Goal: Task Accomplishment & Management: Use online tool/utility

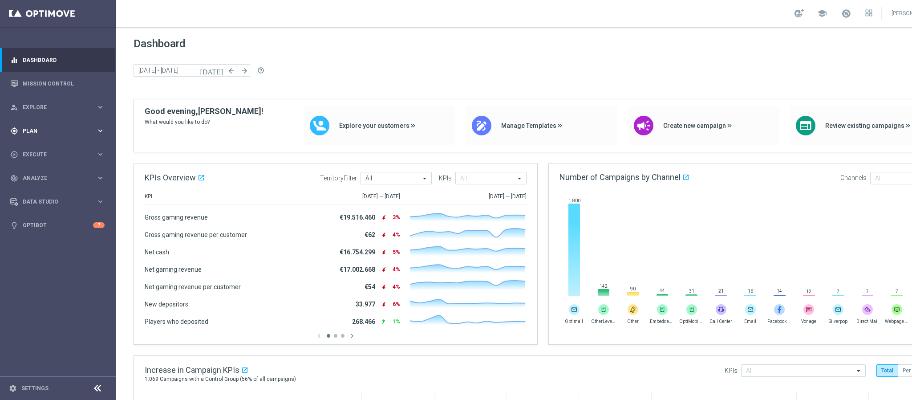
click at [61, 134] on div "gps_fixed Plan" at bounding box center [53, 131] width 86 height 8
click at [56, 147] on link "Target Groups" at bounding box center [57, 149] width 69 height 7
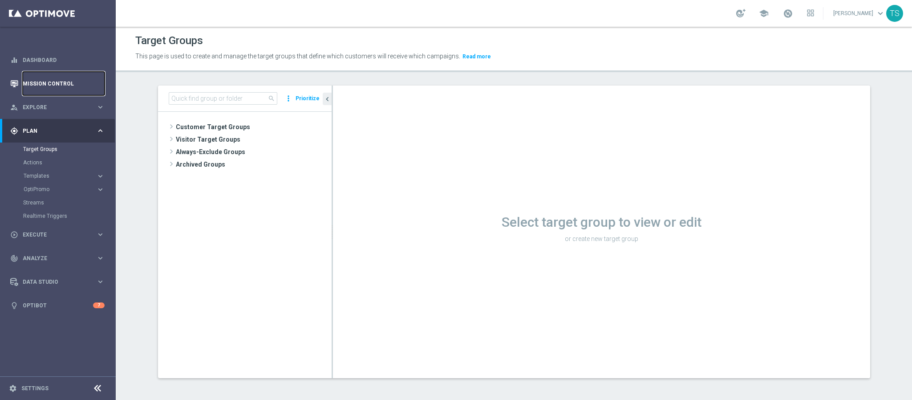
click at [63, 92] on link "Mission Control" at bounding box center [64, 84] width 82 height 24
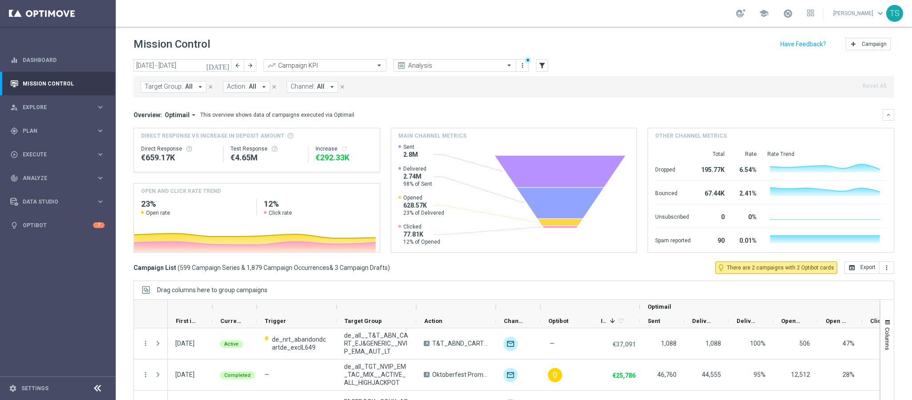
click at [224, 64] on icon "[DATE]" at bounding box center [218, 65] width 24 height 8
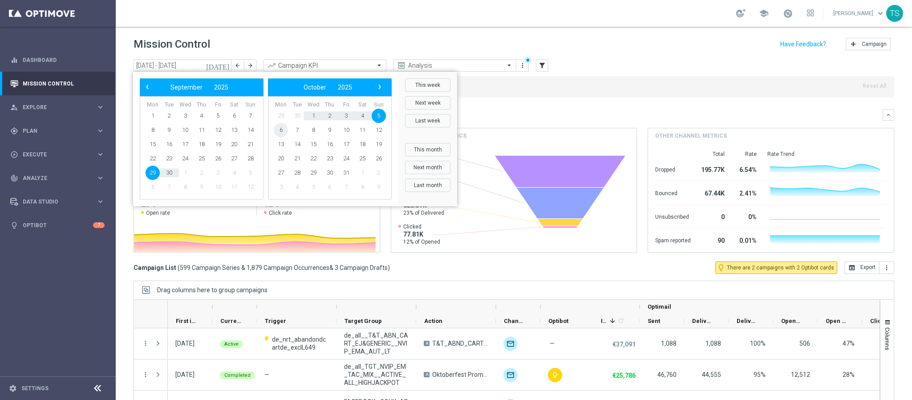
click at [279, 129] on span "6" at bounding box center [281, 130] width 14 height 14
click at [149, 130] on span "6" at bounding box center [153, 130] width 14 height 14
type input "[DATE] - [DATE]"
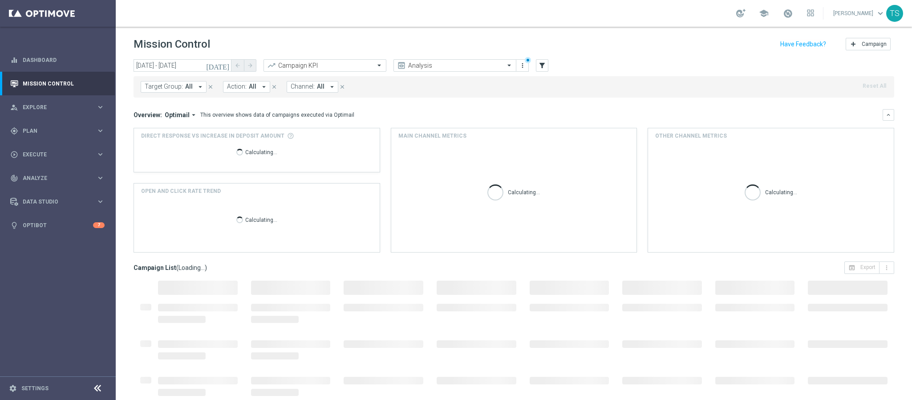
click at [149, 130] on div "Direct Response VS Increase In Deposit Amount Calculating..." at bounding box center [257, 150] width 246 height 44
click at [536, 69] on button "filter_alt" at bounding box center [542, 65] width 12 height 12
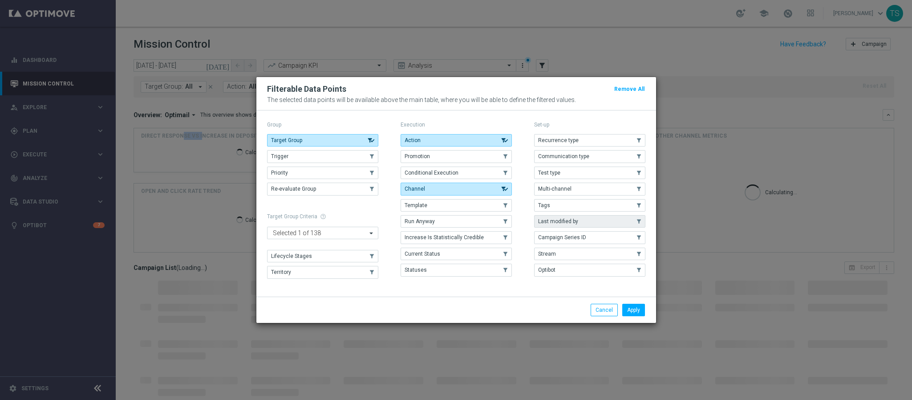
click at [569, 226] on button "Last modified by" at bounding box center [589, 221] width 111 height 12
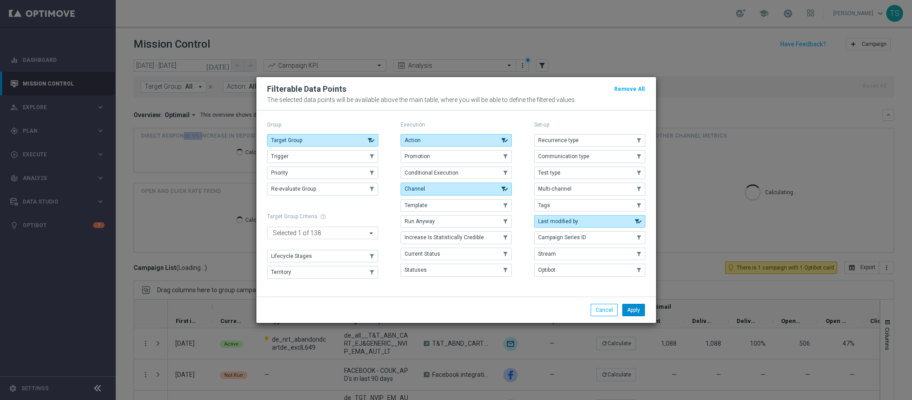
click at [632, 306] on button "Apply" at bounding box center [633, 309] width 23 height 12
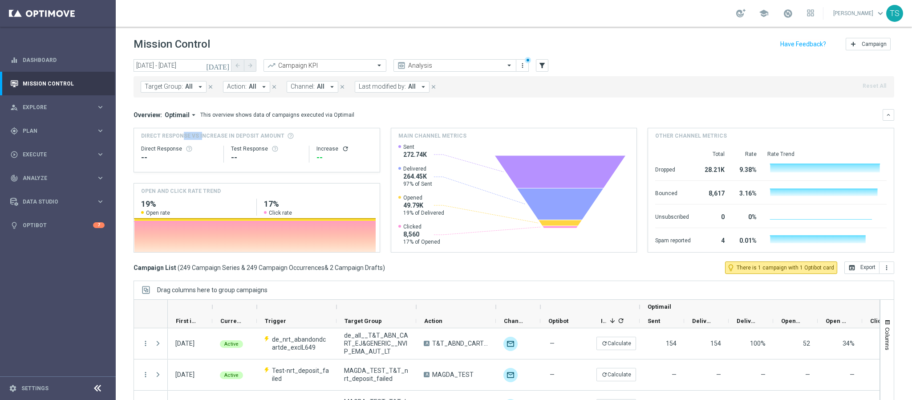
click at [393, 86] on span "Last modified by:" at bounding box center [382, 87] width 47 height 8
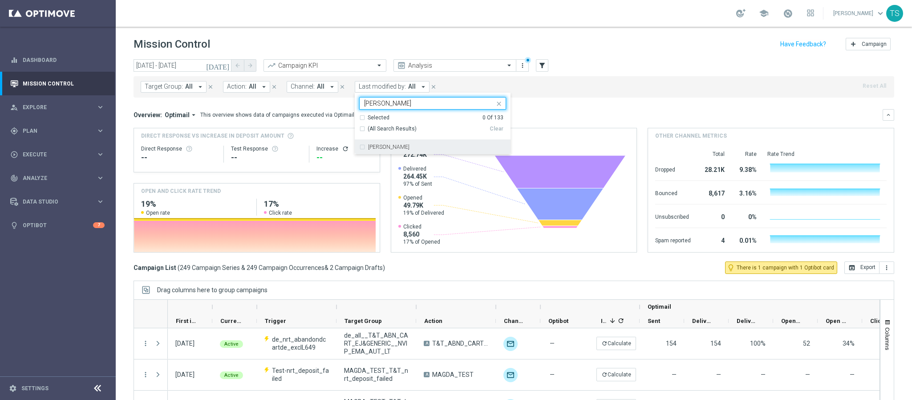
click at [364, 147] on div "[PERSON_NAME]" at bounding box center [432, 147] width 147 height 14
type input "[PERSON_NAME]"
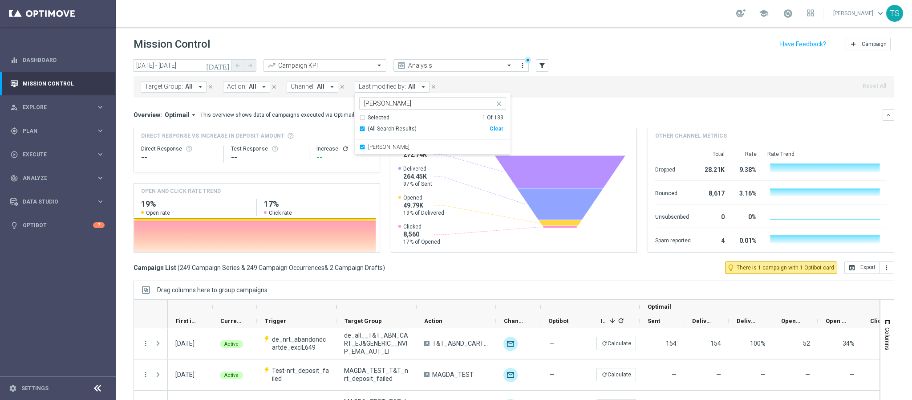
click at [641, 90] on div "Target Group: All arrow_drop_down close Action: All arrow_drop_down close Chann…" at bounding box center [513, 86] width 760 height 21
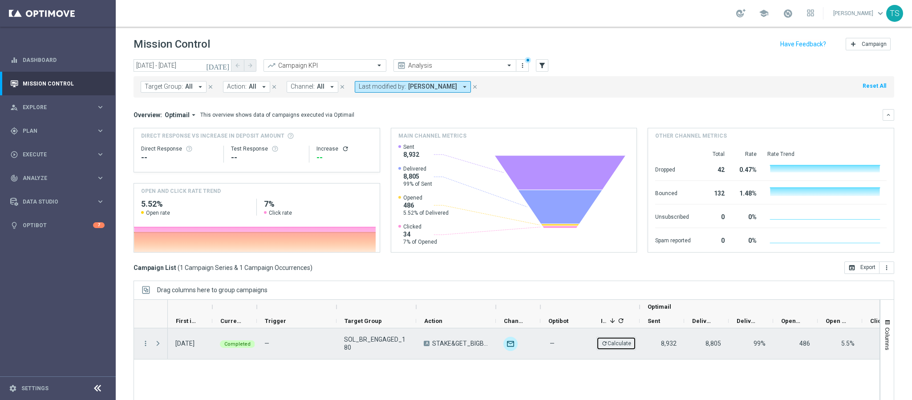
click at [605, 342] on icon "refresh" at bounding box center [604, 343] width 6 height 6
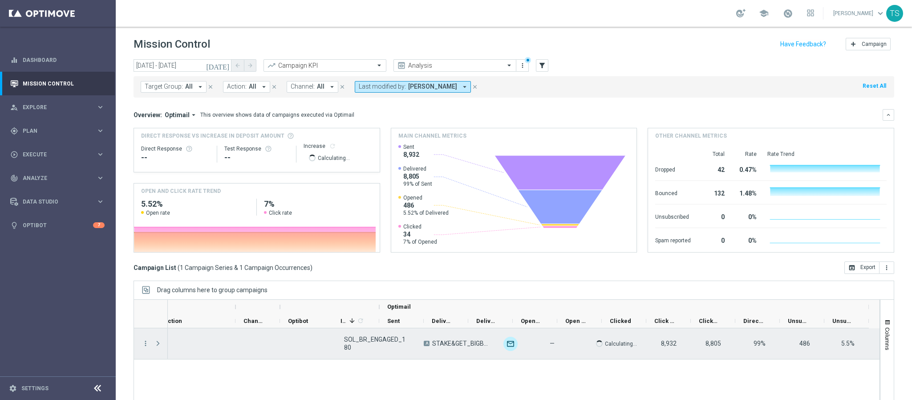
scroll to position [0, 259]
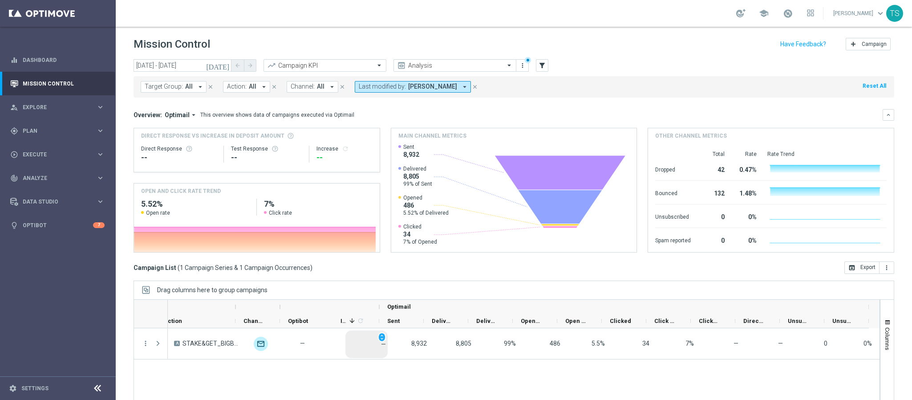
click at [226, 65] on icon "[DATE]" at bounding box center [218, 65] width 24 height 8
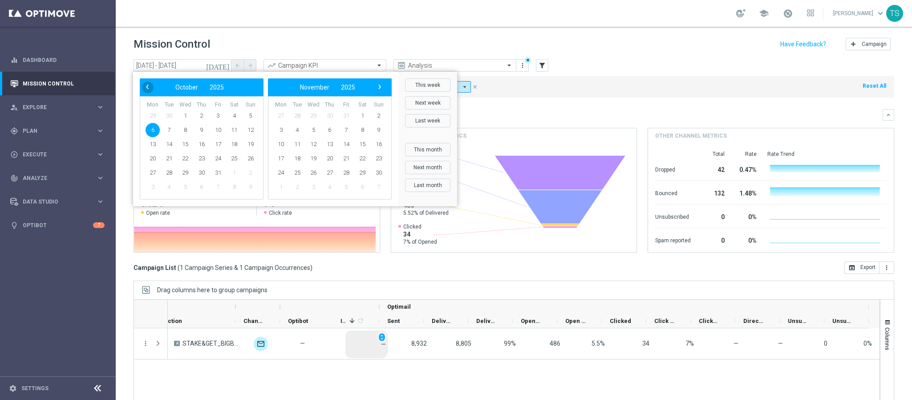
click at [150, 89] on span "‹" at bounding box center [147, 87] width 12 height 12
click at [158, 118] on span "1" at bounding box center [153, 116] width 14 height 14
type input "[DATE] - [DATE]"
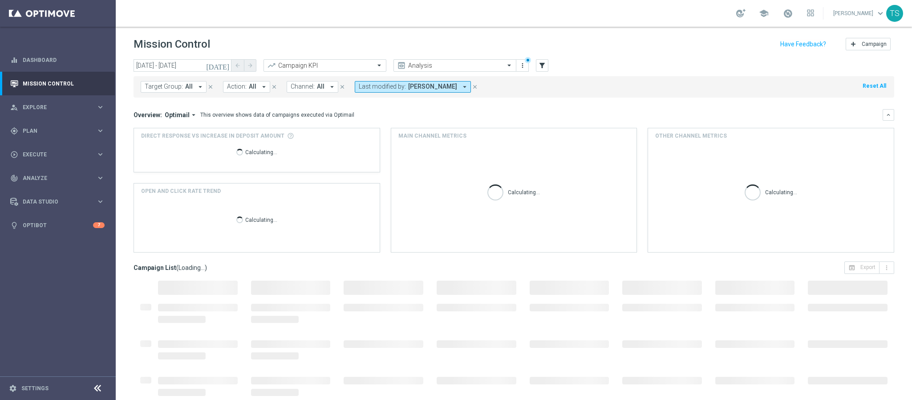
click at [472, 87] on icon "close" at bounding box center [475, 87] width 6 height 6
click at [544, 66] on icon "filter_alt" at bounding box center [542, 65] width 8 height 8
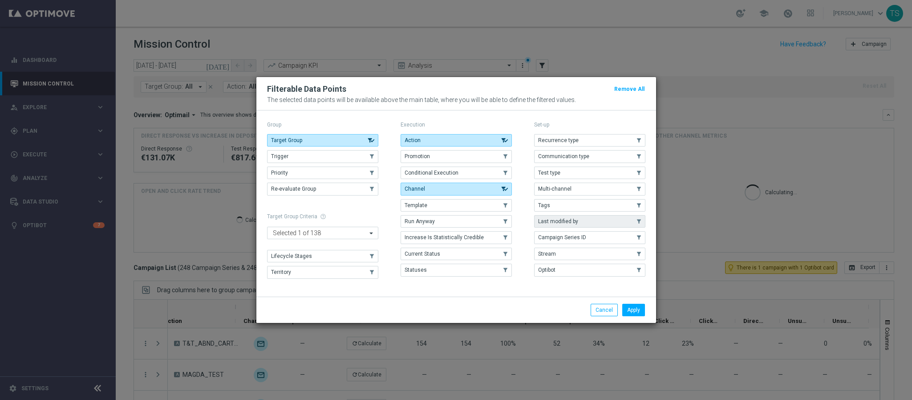
click at [581, 219] on button "Last modified by" at bounding box center [589, 221] width 111 height 12
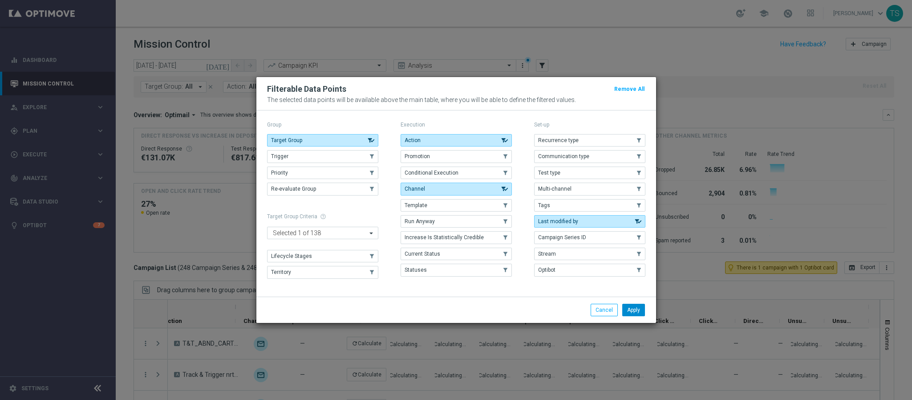
click at [629, 307] on button "Apply" at bounding box center [633, 309] width 23 height 12
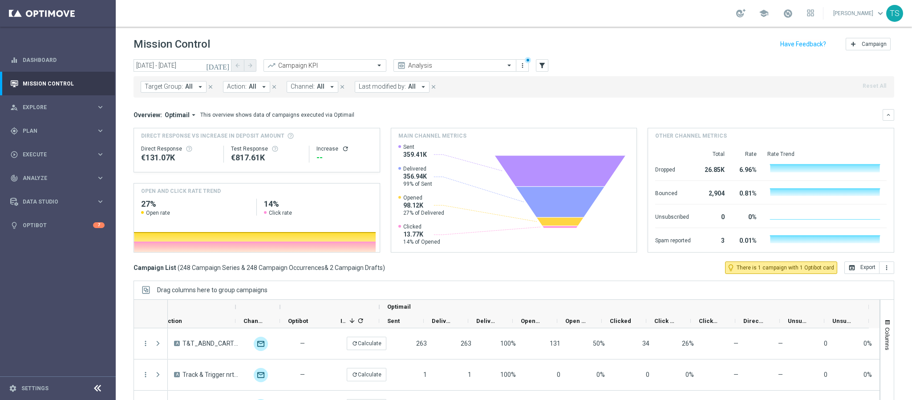
click at [414, 89] on span "All" at bounding box center [412, 87] width 8 height 8
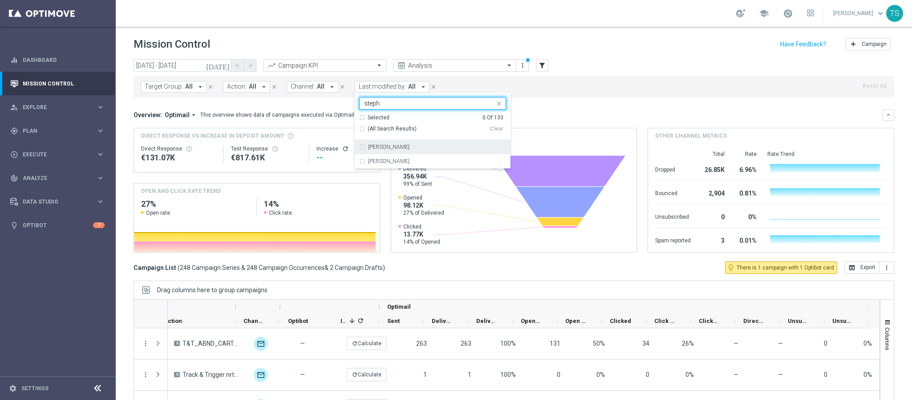
click at [416, 149] on div "[PERSON_NAME]" at bounding box center [437, 146] width 138 height 5
click at [420, 103] on input "steph" at bounding box center [429, 104] width 130 height 8
click at [402, 147] on div "[PERSON_NAME] [PERSON_NAME]" at bounding box center [437, 146] width 138 height 5
type input "wag"
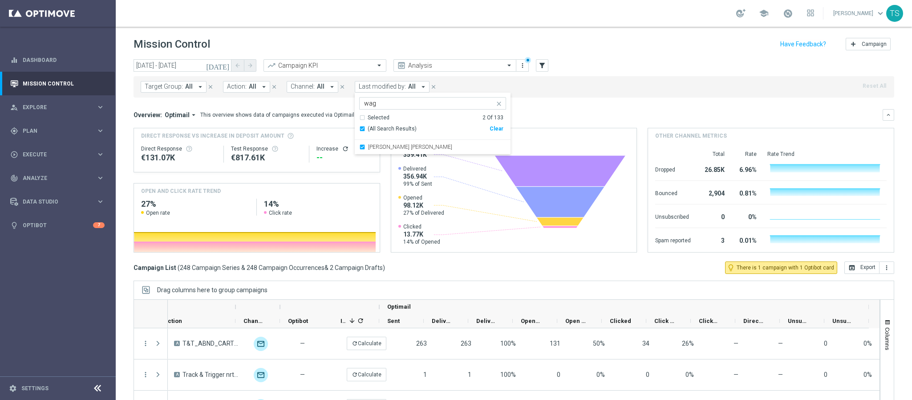
click at [549, 103] on mini-dashboard "Overview: Optimail arrow_drop_down This overview shows data of campaigns execut…" at bounding box center [513, 179] width 760 height 164
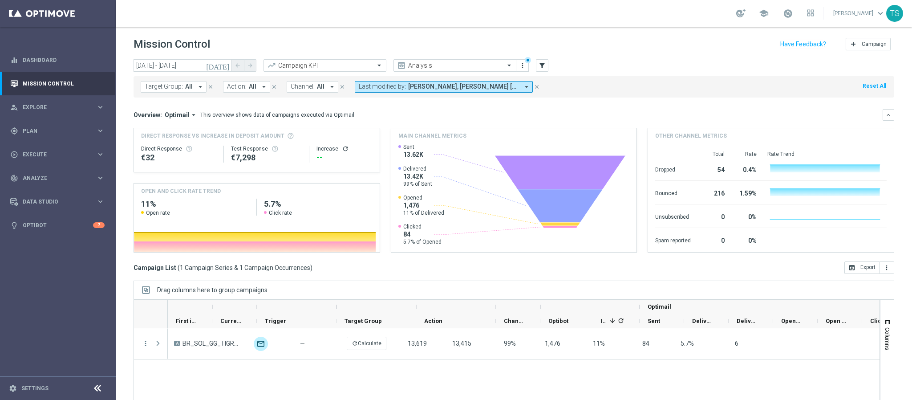
scroll to position [0, 0]
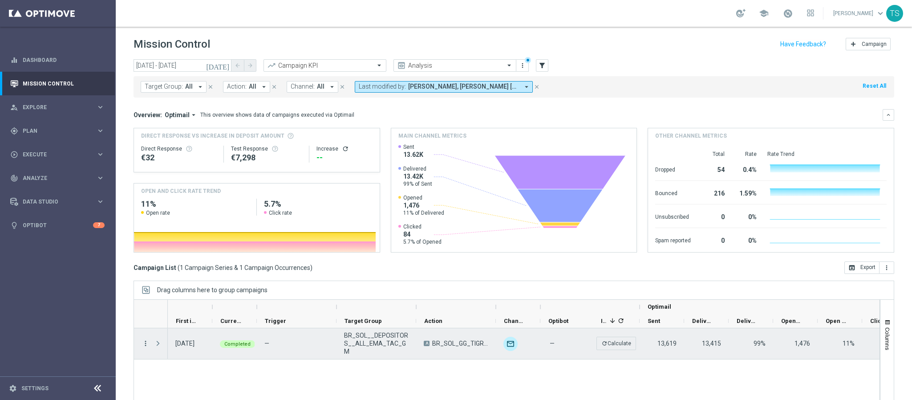
click at [144, 346] on icon "more_vert" at bounding box center [145, 343] width 8 height 8
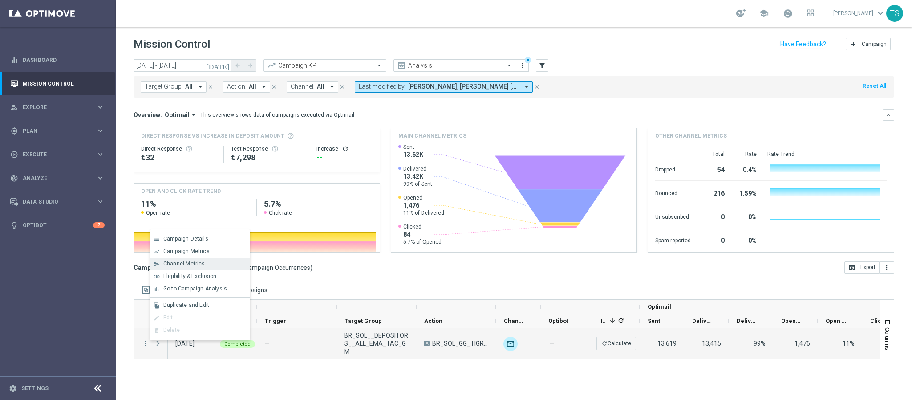
drag, startPoint x: 205, startPoint y: 255, endPoint x: 203, endPoint y: 265, distance: 9.9
click at [203, 265] on div "list Campaign Details show_chart Campaign Metrics send Channel Metrics" at bounding box center [200, 284] width 100 height 111
click at [203, 265] on div "Channel Metrics" at bounding box center [204, 263] width 83 height 6
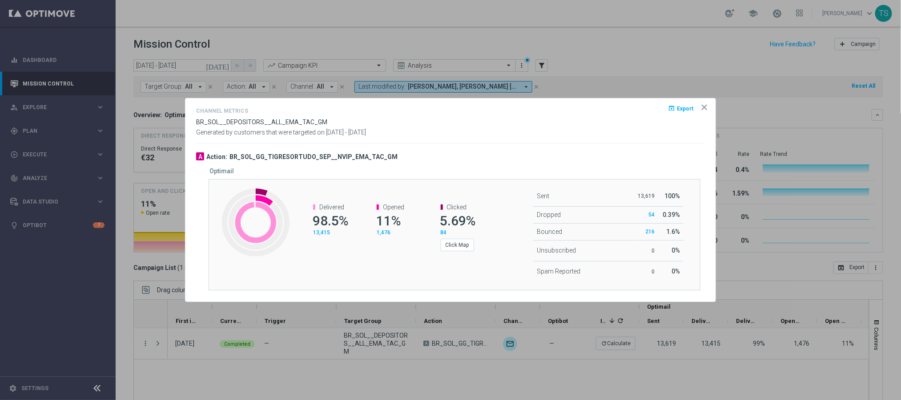
click at [705, 107] on icon "icon" at bounding box center [705, 107] width 4 height 4
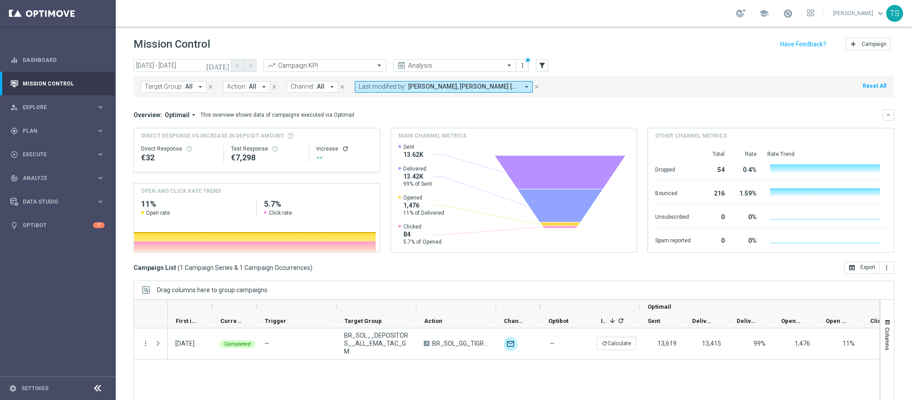
click at [226, 67] on icon "[DATE]" at bounding box center [218, 65] width 24 height 8
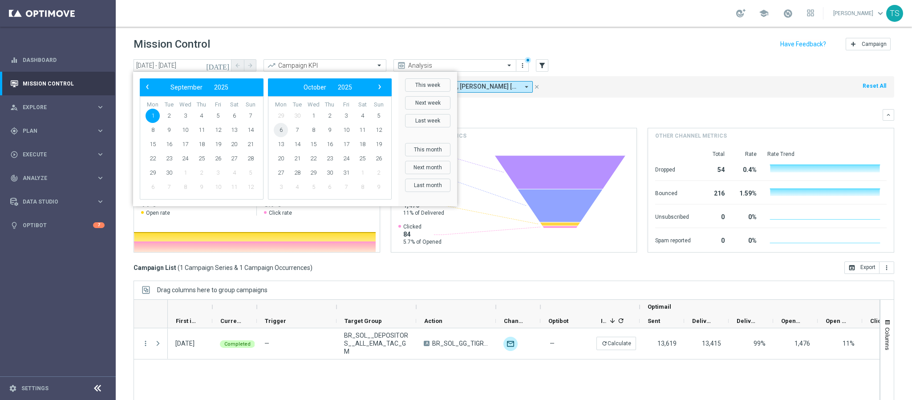
click at [275, 131] on span "6" at bounding box center [281, 130] width 14 height 14
click at [153, 128] on span "6" at bounding box center [153, 130] width 14 height 14
type input "[DATE] - [DATE]"
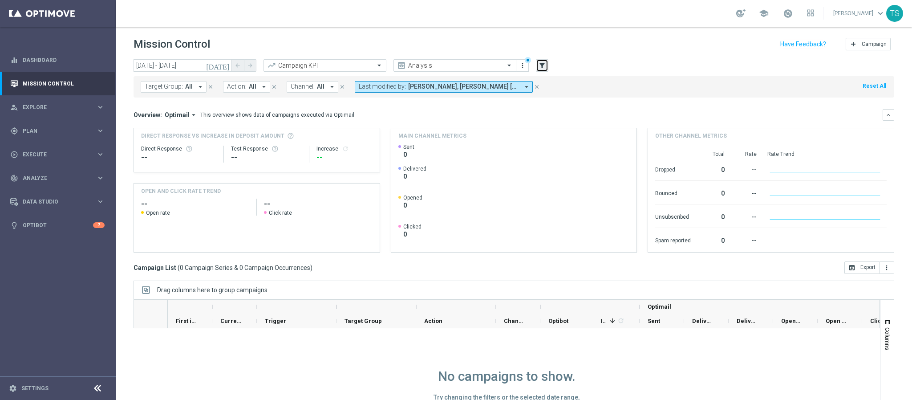
click at [542, 65] on icon "filter_alt" at bounding box center [542, 65] width 8 height 8
click at [458, 87] on span "[PERSON_NAME], [PERSON_NAME] [PERSON_NAME]" at bounding box center [463, 87] width 111 height 8
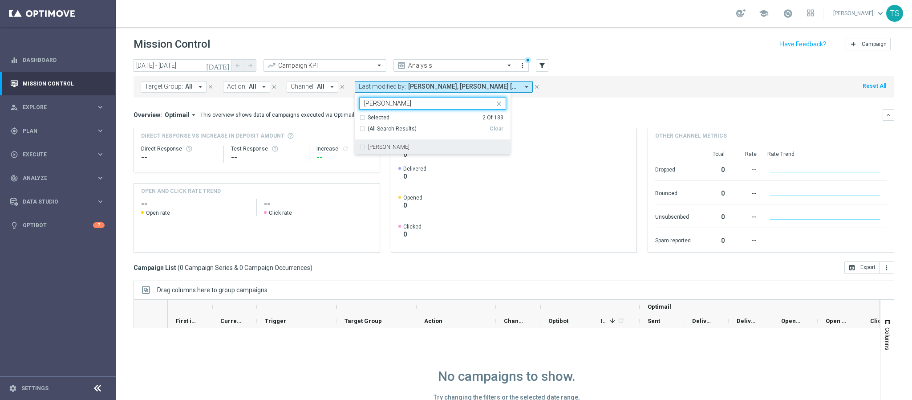
click at [372, 152] on div "[PERSON_NAME]" at bounding box center [432, 147] width 147 height 14
type input "[PERSON_NAME]"
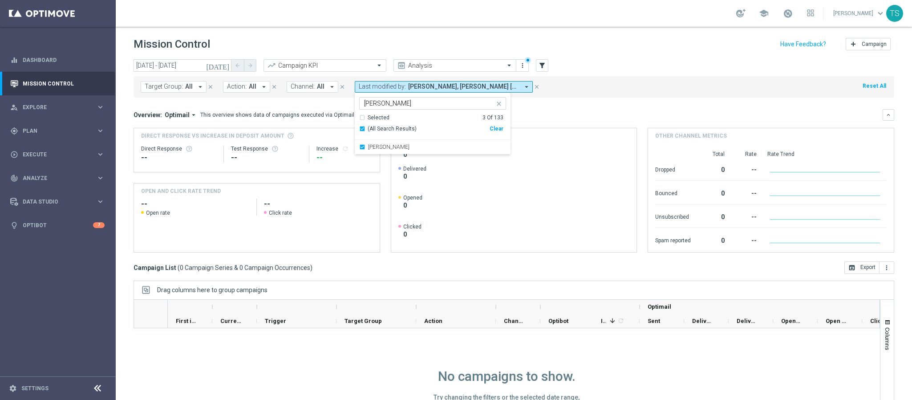
click at [669, 83] on div "Target Group: All arrow_drop_down close Action: All arrow_drop_down close Chann…" at bounding box center [513, 86] width 760 height 21
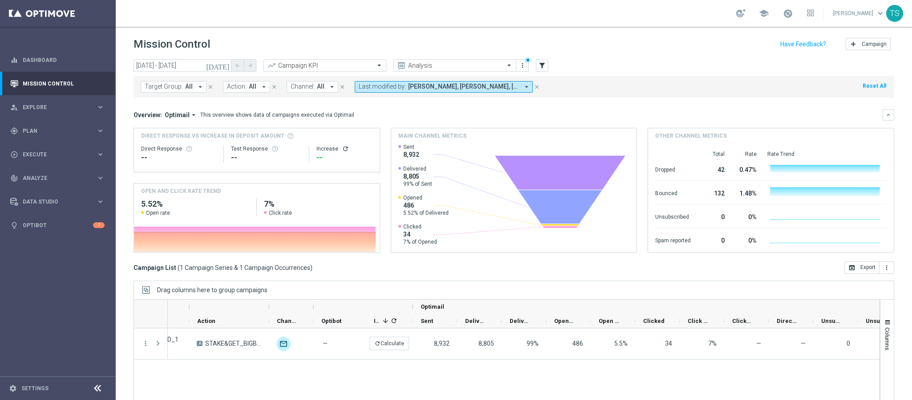
scroll to position [46, 0]
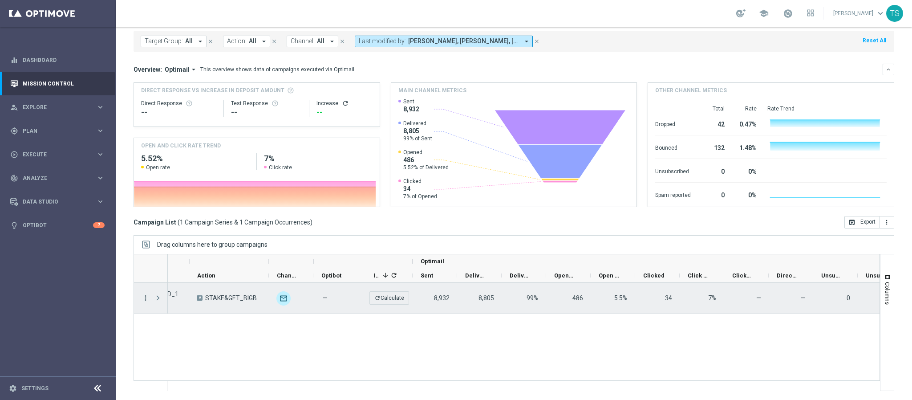
click at [143, 294] on icon "more_vert" at bounding box center [145, 298] width 8 height 8
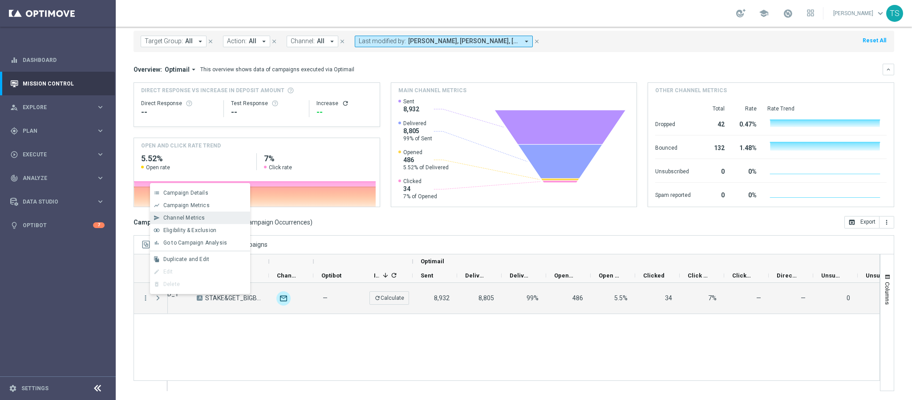
click at [200, 217] on span "Channel Metrics" at bounding box center [184, 217] width 42 height 6
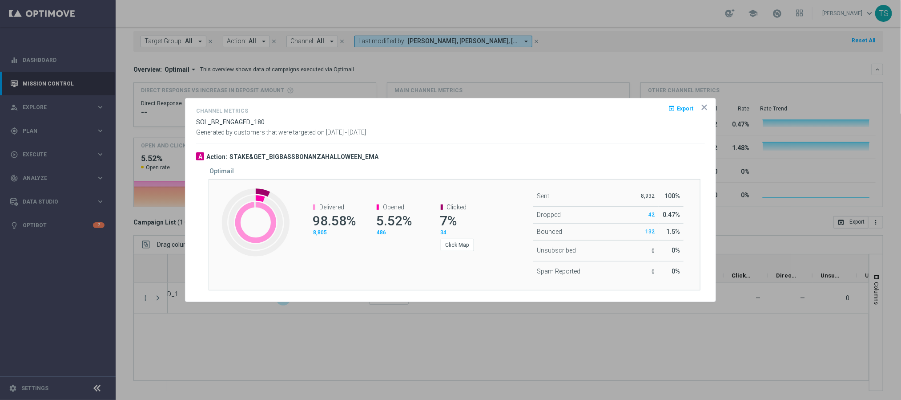
click at [522, 140] on div "Channel Metrics open_in_browser Export SOL_BR_ENGAGED_180 Generated by customer…" at bounding box center [450, 123] width 509 height 37
click at [707, 109] on icon "icon" at bounding box center [705, 107] width 4 height 4
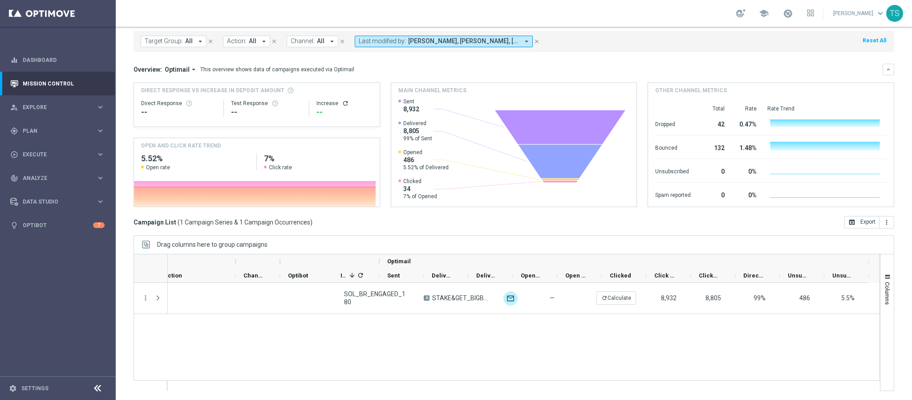
scroll to position [0, 259]
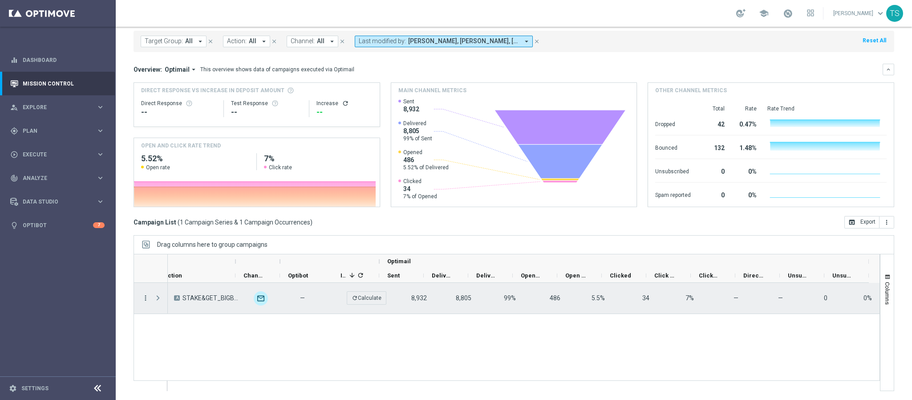
click at [148, 296] on icon "more_vert" at bounding box center [145, 298] width 8 height 8
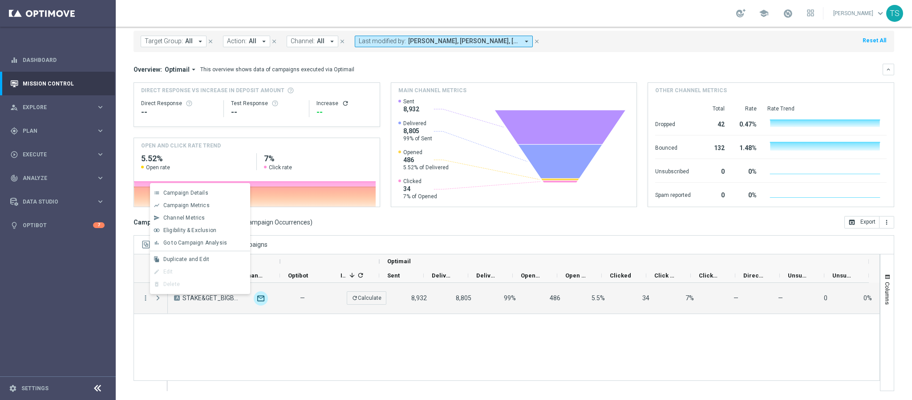
click at [404, 61] on mini-dashboard "Overview: Optimail arrow_drop_down This overview shows data of campaigns execut…" at bounding box center [513, 134] width 760 height 164
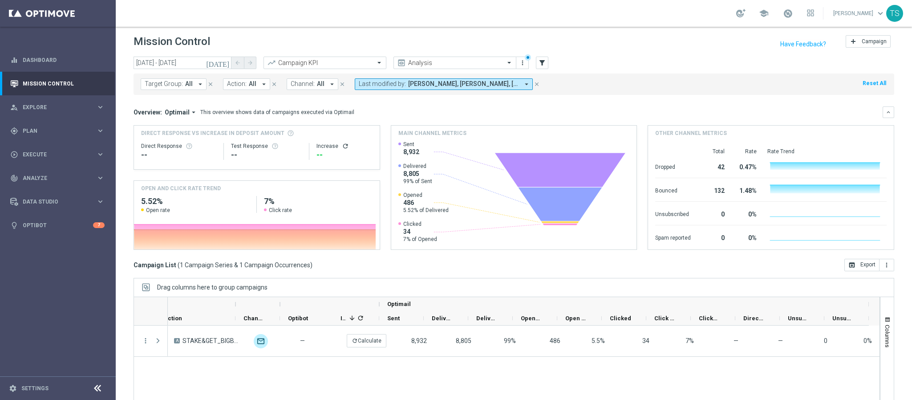
scroll to position [0, 0]
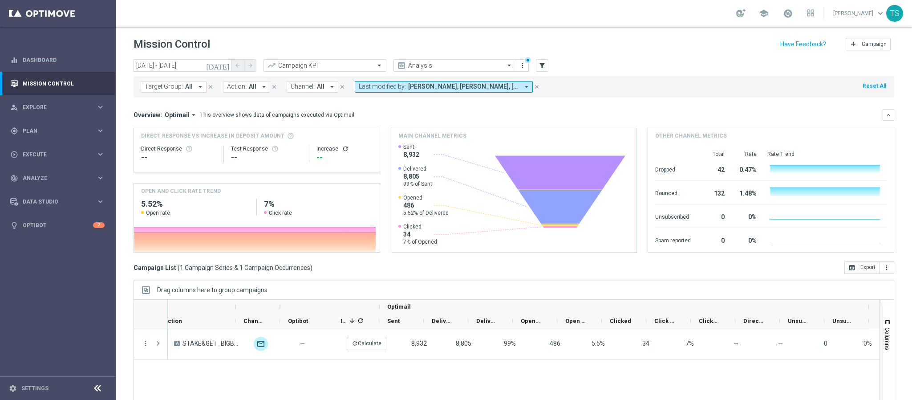
click at [222, 63] on icon "[DATE]" at bounding box center [218, 65] width 24 height 8
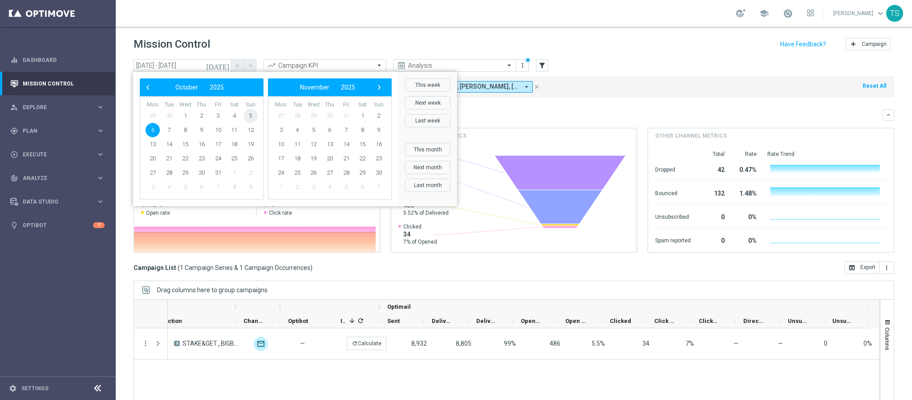
click at [248, 116] on span "5" at bounding box center [250, 116] width 14 height 14
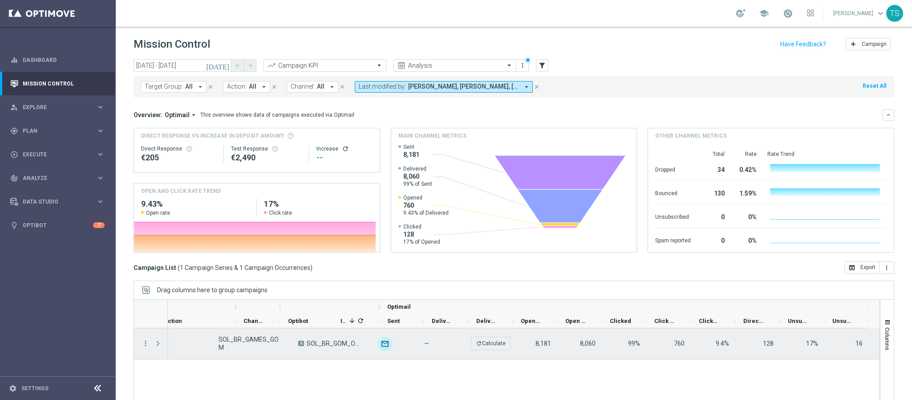
scroll to position [0, 259]
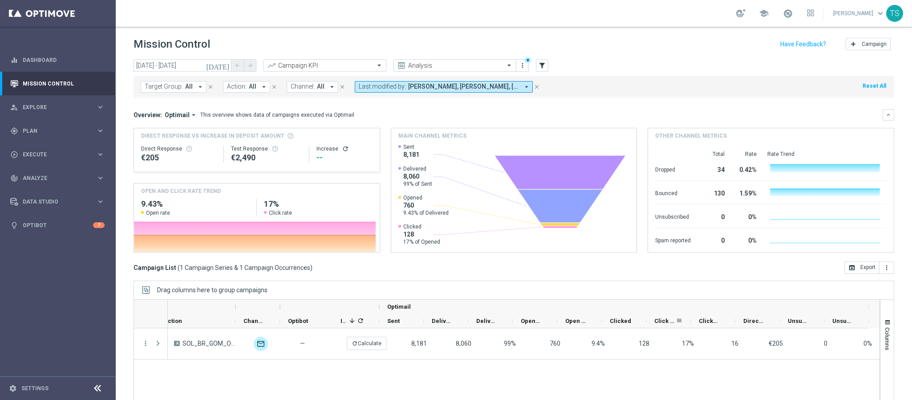
drag, startPoint x: 647, startPoint y: 318, endPoint x: 659, endPoint y: 320, distance: 12.2
click at [659, 320] on div "Click Rate" at bounding box center [668, 321] width 44 height 14
click at [227, 66] on icon "[DATE]" at bounding box center [218, 65] width 24 height 8
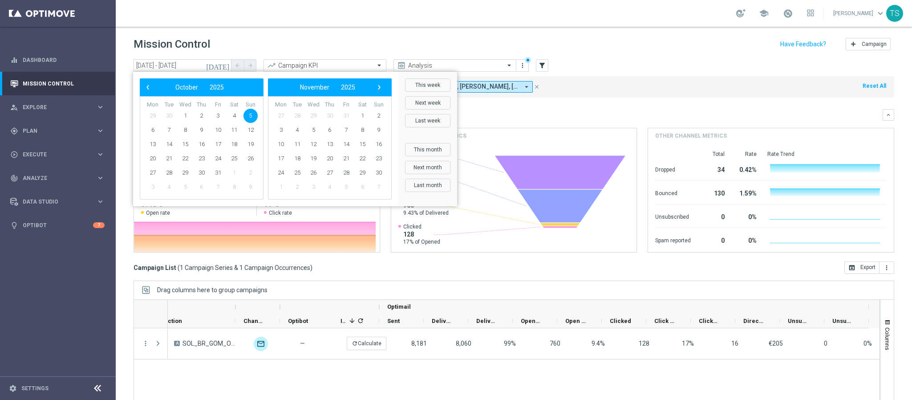
click at [641, 54] on header "Mission Control add Campaign" at bounding box center [514, 43] width 796 height 32
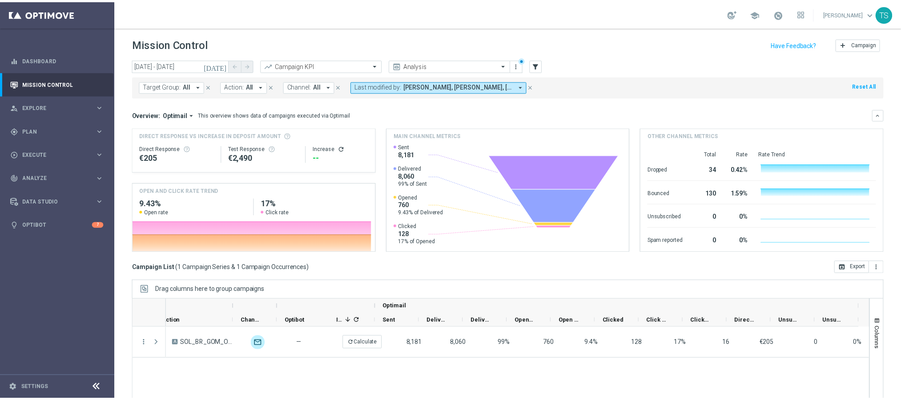
scroll to position [46, 0]
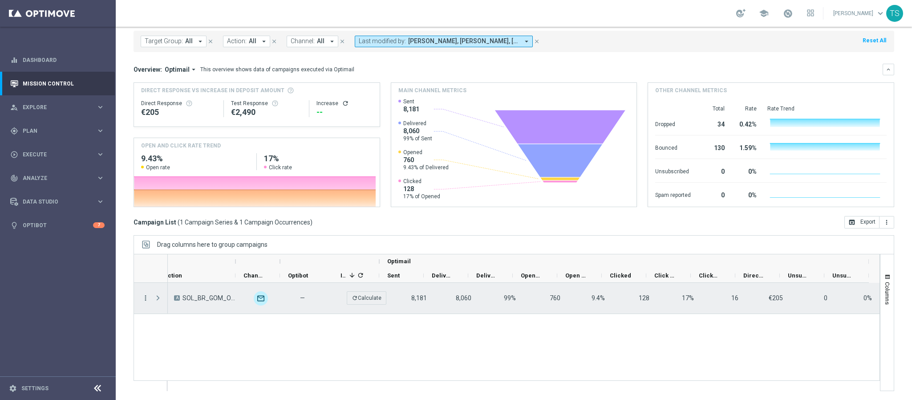
click at [144, 299] on icon "more_vert" at bounding box center [145, 298] width 8 height 8
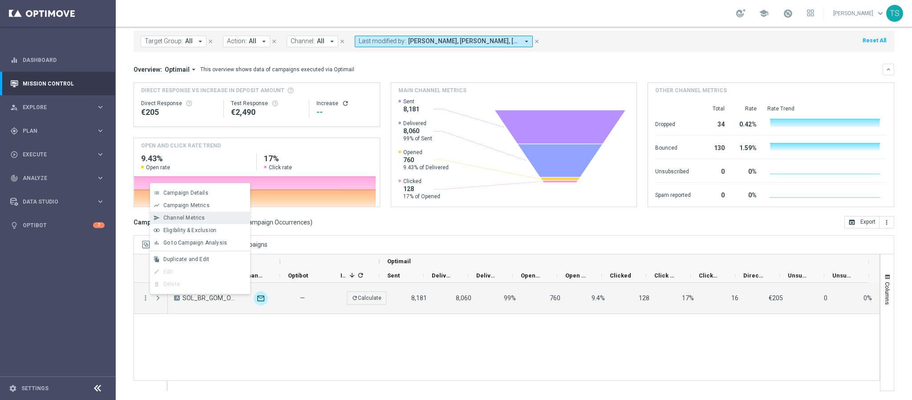
click at [227, 219] on div "Channel Metrics" at bounding box center [204, 217] width 83 height 6
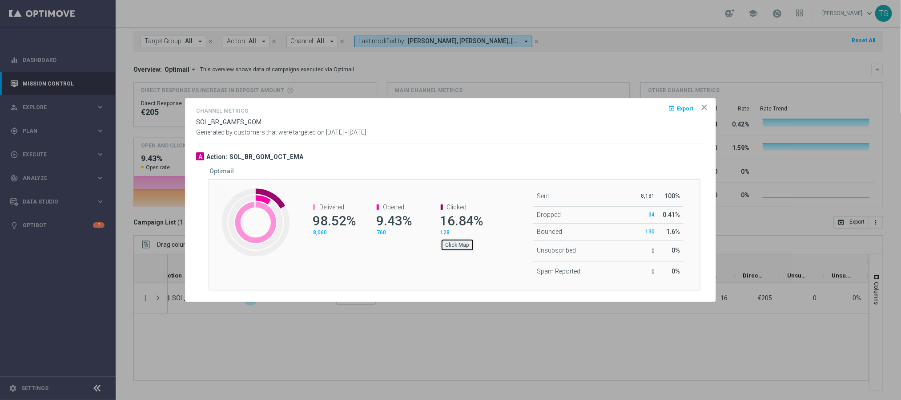
click at [461, 244] on button "Click Map" at bounding box center [457, 244] width 33 height 12
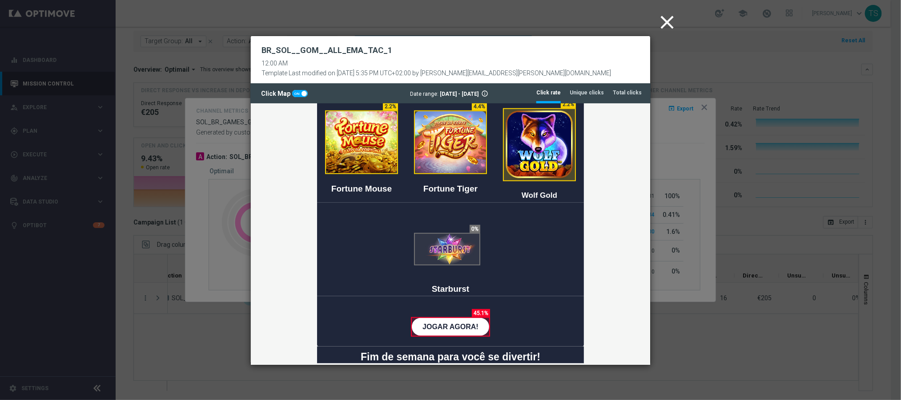
scroll to position [462, 0]
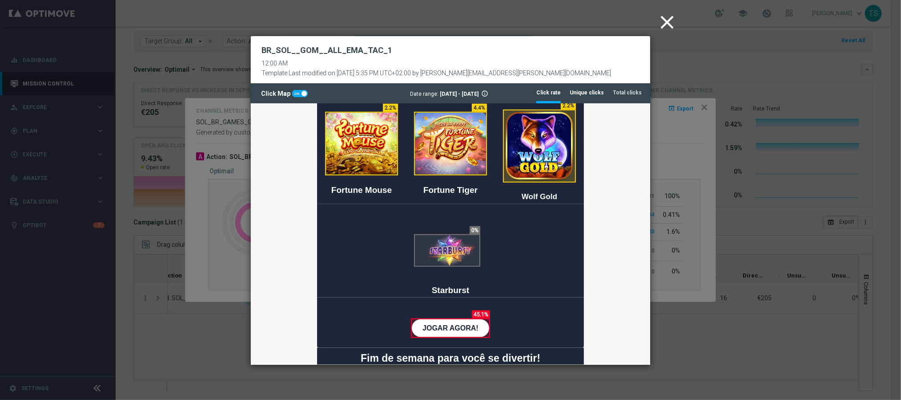
click at [581, 94] on tab-header "Unique clicks" at bounding box center [587, 93] width 34 height 8
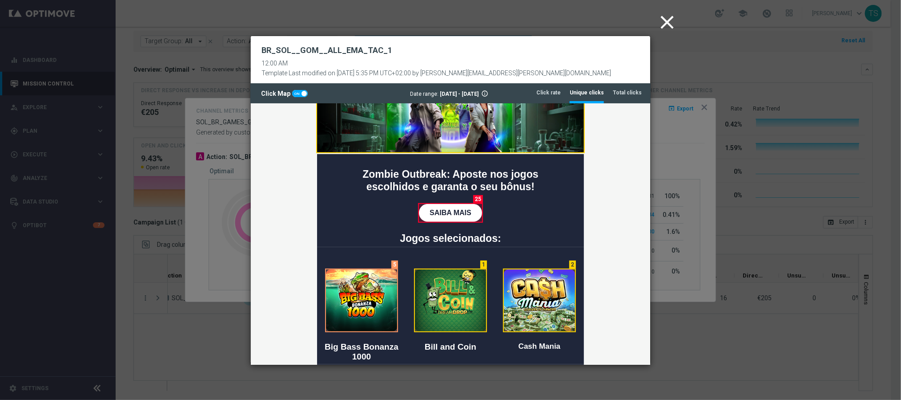
scroll to position [186, 0]
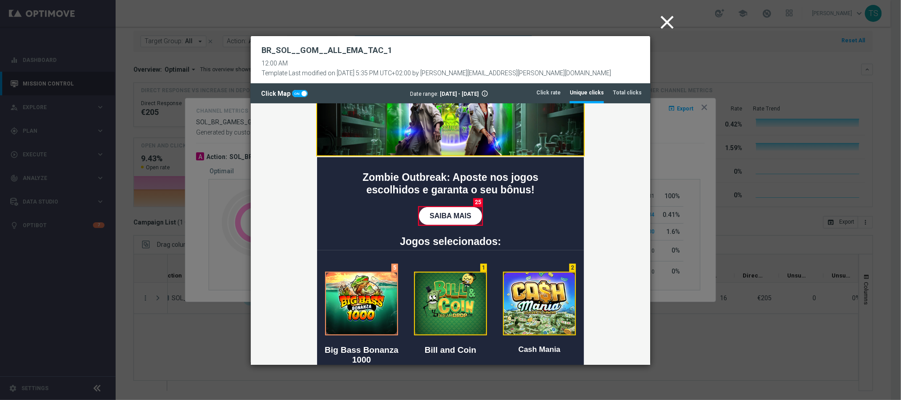
click at [667, 31] on icon "close" at bounding box center [667, 22] width 22 height 22
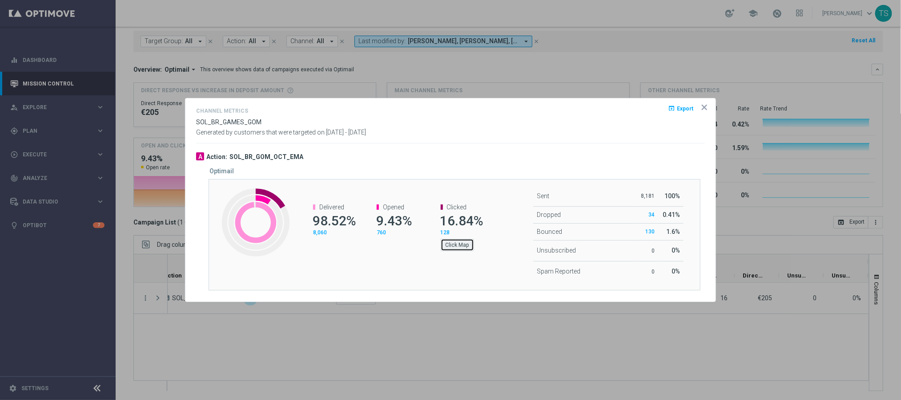
click at [466, 242] on button "Click Map" at bounding box center [457, 244] width 33 height 12
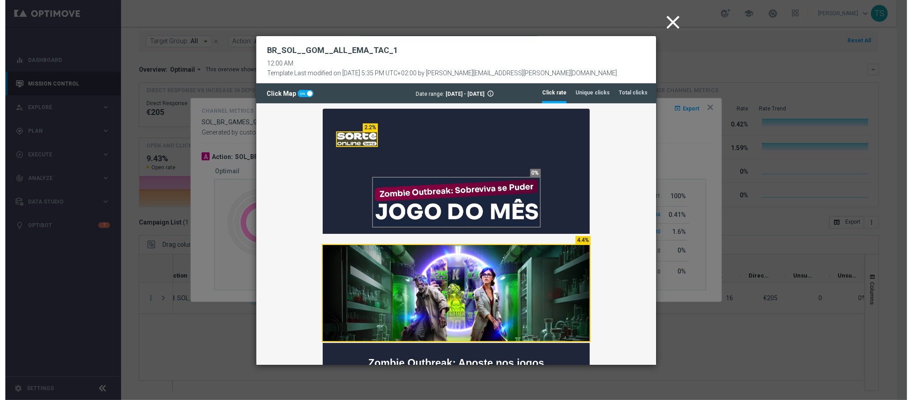
scroll to position [0, 0]
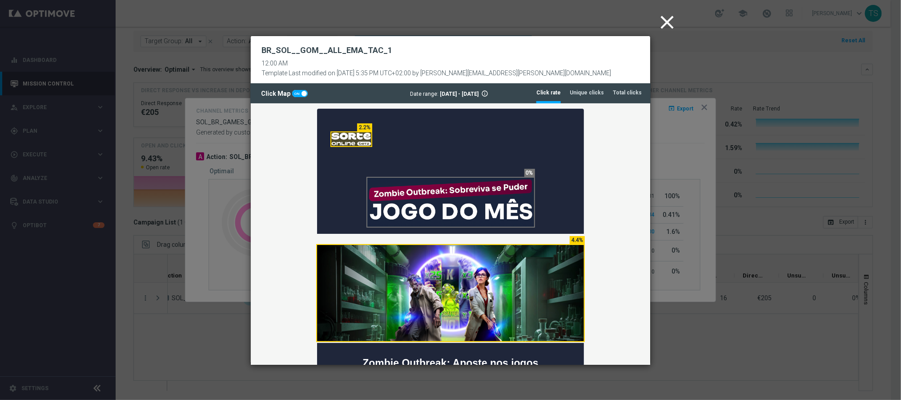
click at [667, 28] on icon "close" at bounding box center [667, 22] width 22 height 22
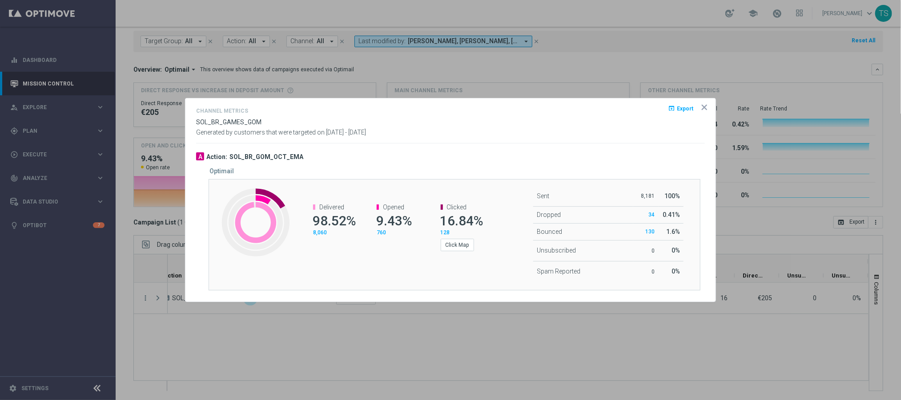
click at [707, 108] on icon "icon" at bounding box center [704, 107] width 9 height 9
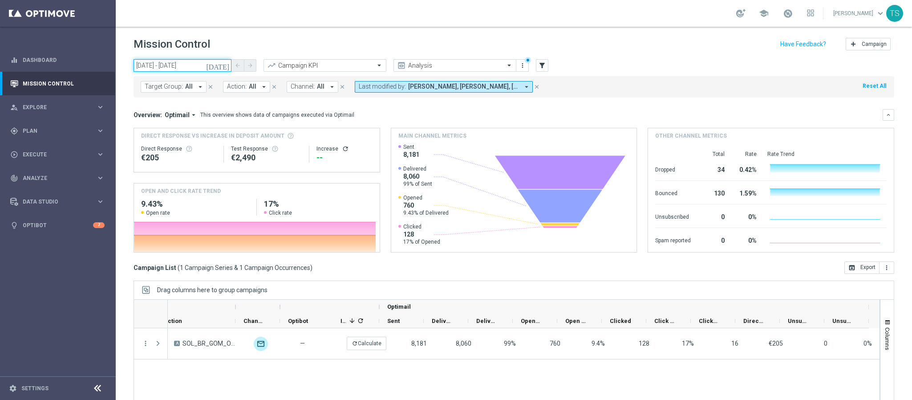
click at [219, 63] on input "05 Oct 2025 - 05 Oct 2025" at bounding box center [182, 65] width 98 height 12
click at [223, 63] on icon "[DATE]" at bounding box center [218, 65] width 24 height 8
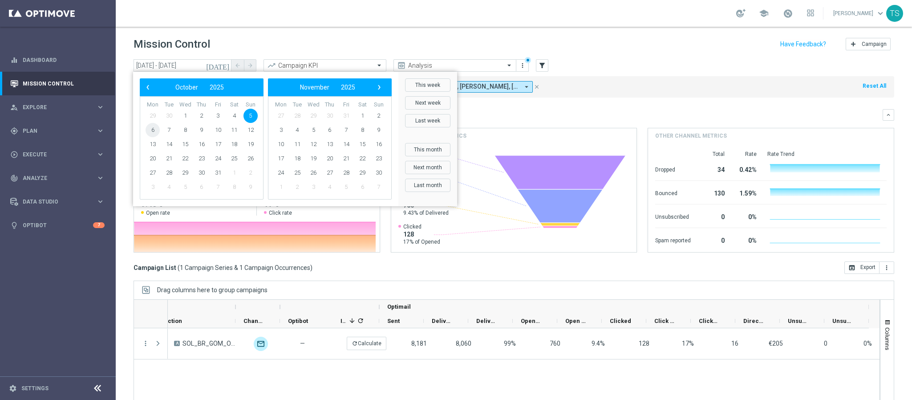
click at [156, 132] on span "6" at bounding box center [153, 130] width 14 height 14
type input "[DATE] - [DATE]"
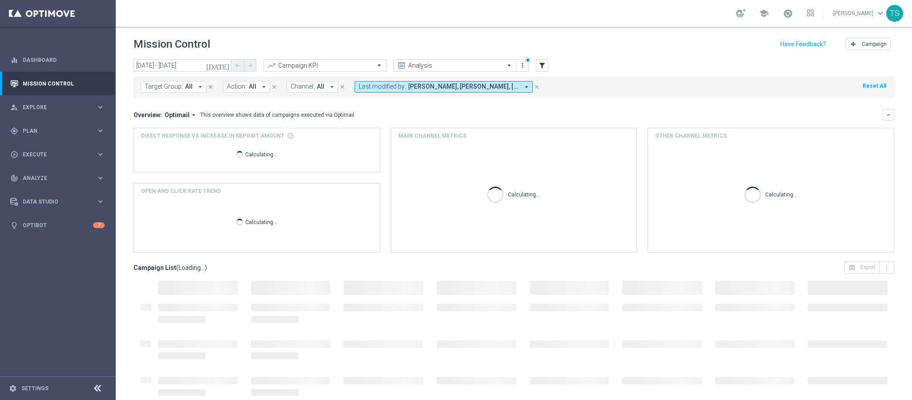
click at [156, 132] on span "Direct Response VS Increase In Deposit Amount" at bounding box center [212, 136] width 143 height 8
click at [635, 34] on header "Mission Control add Campaign" at bounding box center [514, 43] width 796 height 32
